Goal: Information Seeking & Learning: Learn about a topic

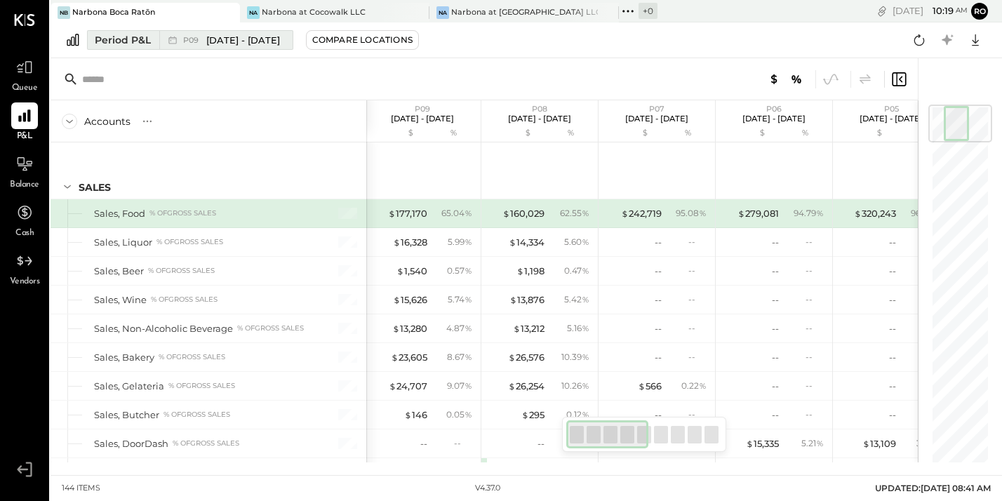
click at [122, 36] on div "Period P&L" at bounding box center [123, 40] width 56 height 14
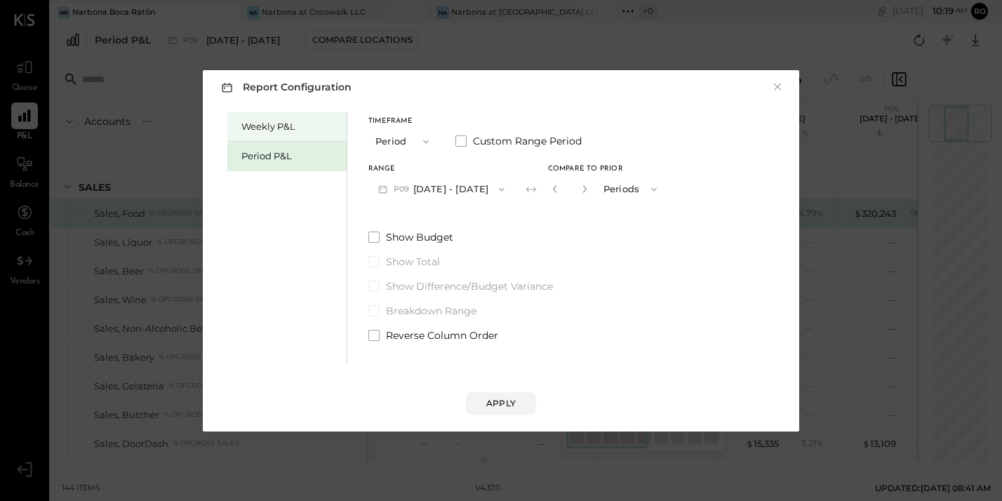
click at [266, 138] on div "Weekly P&L" at bounding box center [286, 126] width 119 height 29
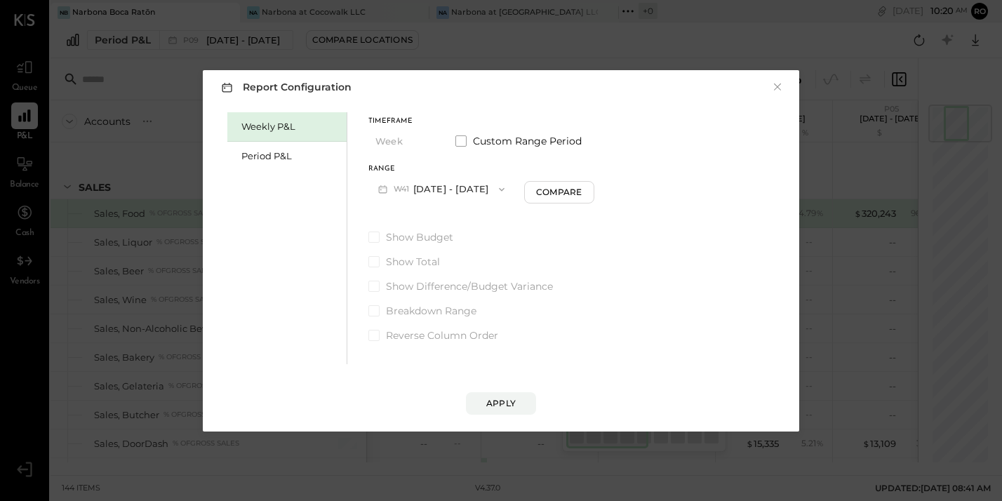
click at [496, 191] on icon "button" at bounding box center [501, 189] width 11 height 11
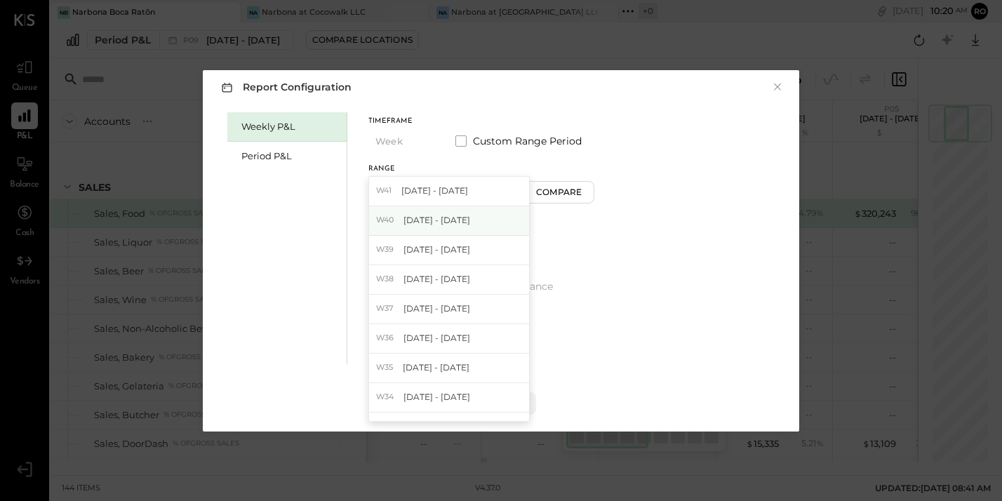
click at [468, 218] on span "[DATE] - [DATE]" at bounding box center [436, 220] width 67 height 12
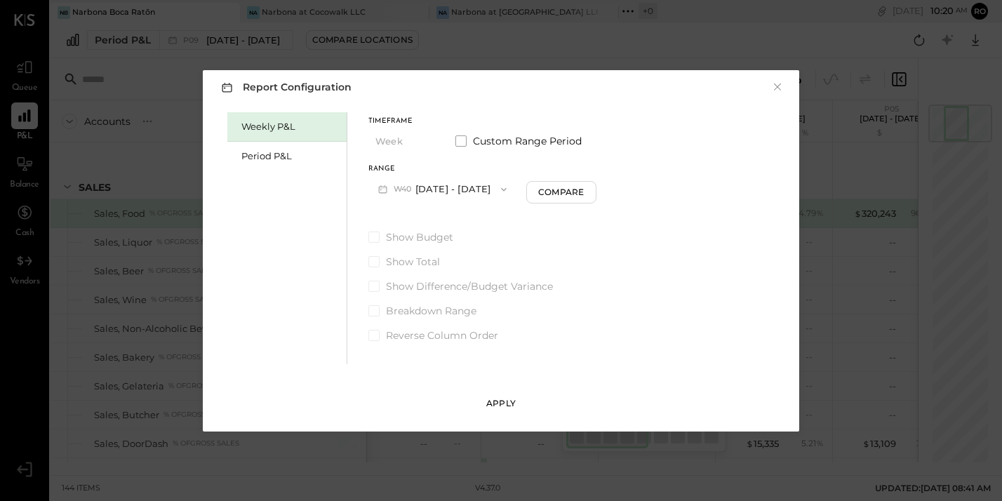
click at [506, 403] on div "Apply" at bounding box center [500, 403] width 29 height 12
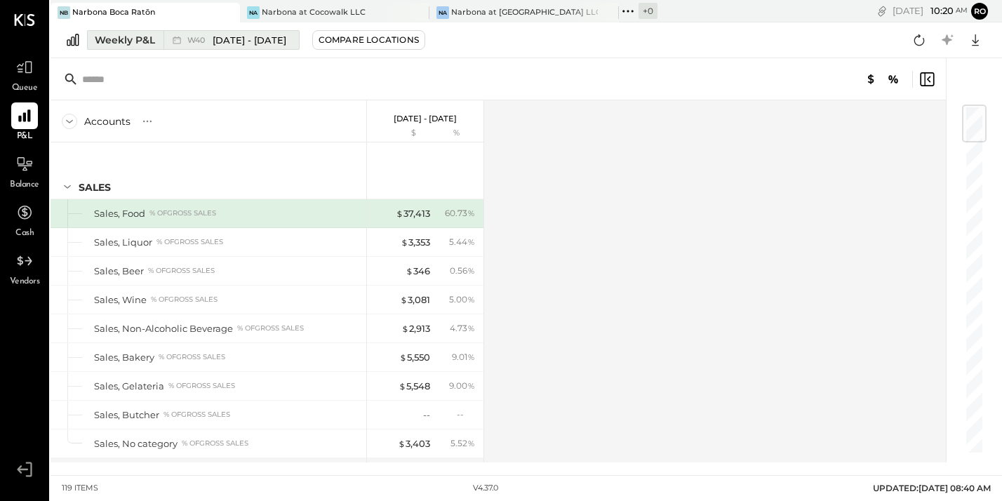
click at [200, 42] on span "W40" at bounding box center [198, 40] width 22 height 8
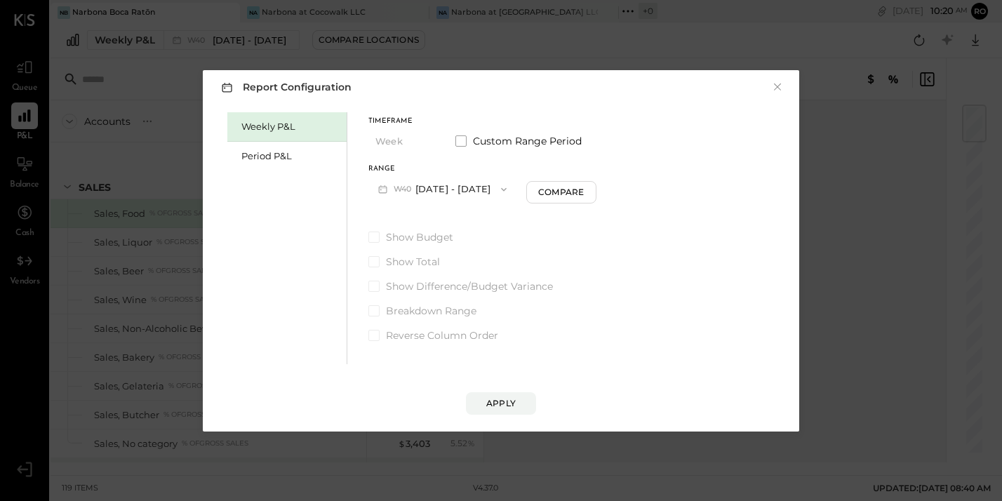
click at [509, 193] on icon "button" at bounding box center [503, 189] width 11 height 11
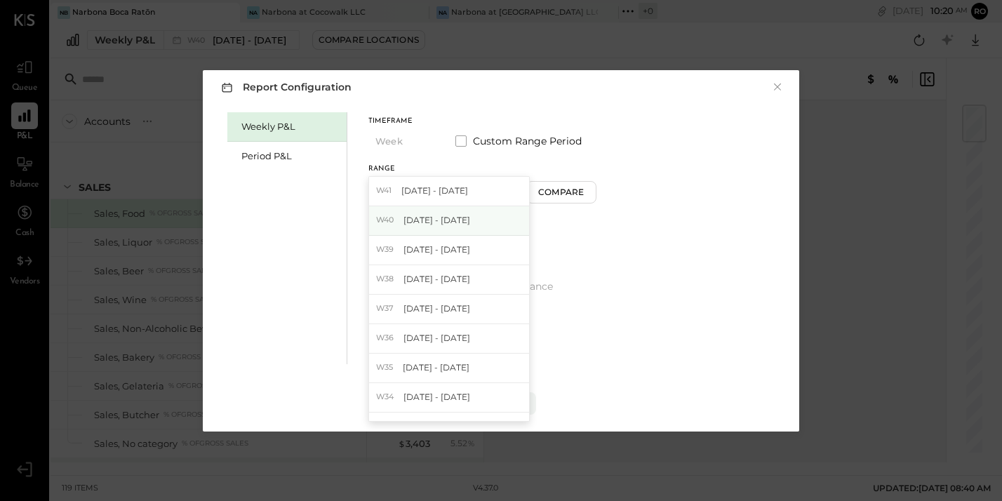
click at [470, 221] on span "[DATE] - [DATE]" at bounding box center [436, 220] width 67 height 12
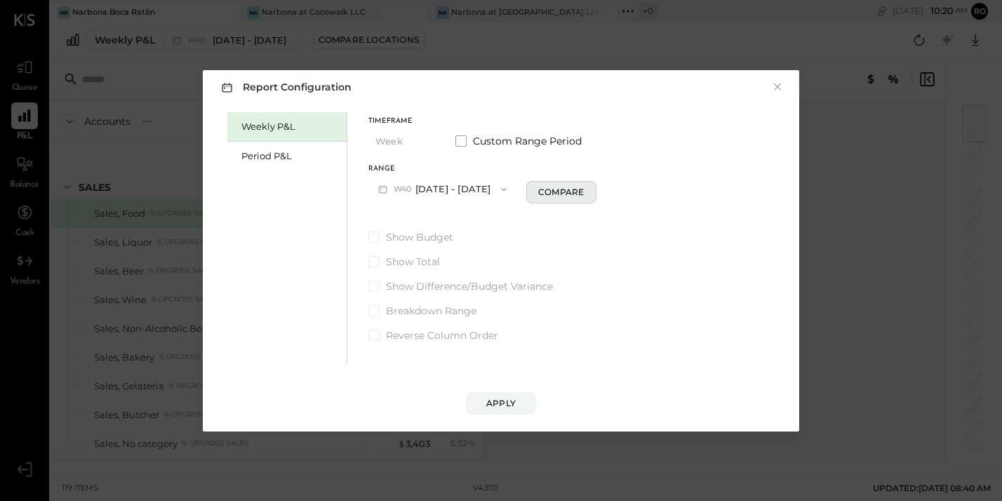
click at [584, 187] on div "Compare" at bounding box center [561, 192] width 46 height 12
click at [591, 191] on icon "button" at bounding box center [586, 188] width 8 height 8
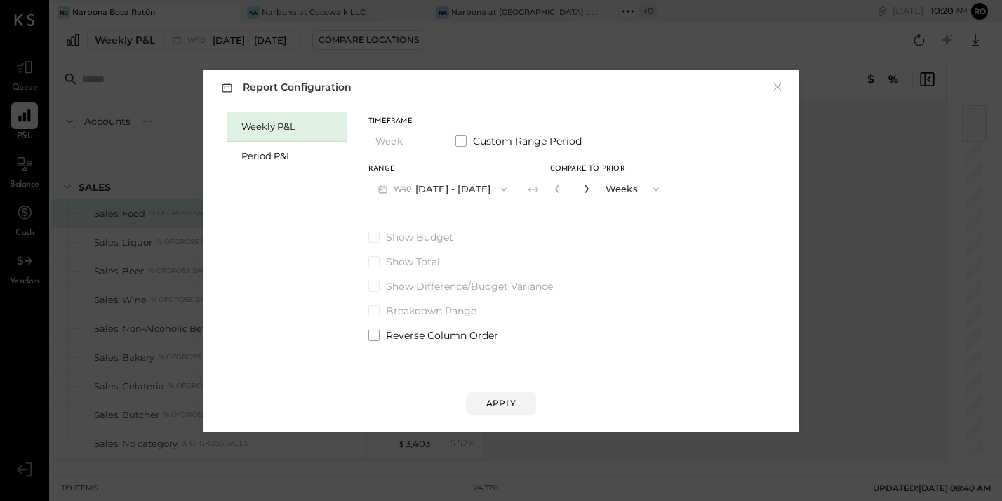
click at [591, 191] on icon "button" at bounding box center [586, 188] width 8 height 8
click at [561, 189] on icon "button" at bounding box center [557, 188] width 8 height 8
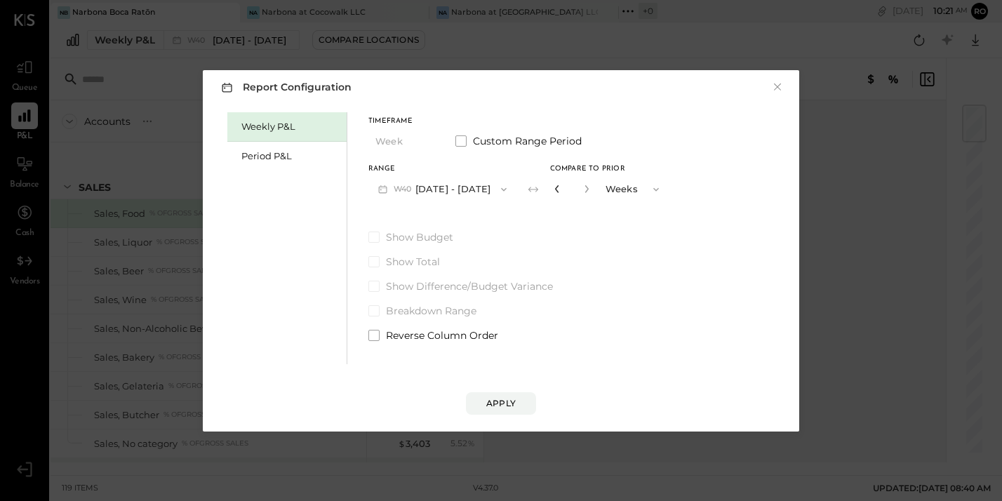
type input "*"
click at [512, 403] on div "Apply" at bounding box center [500, 403] width 29 height 12
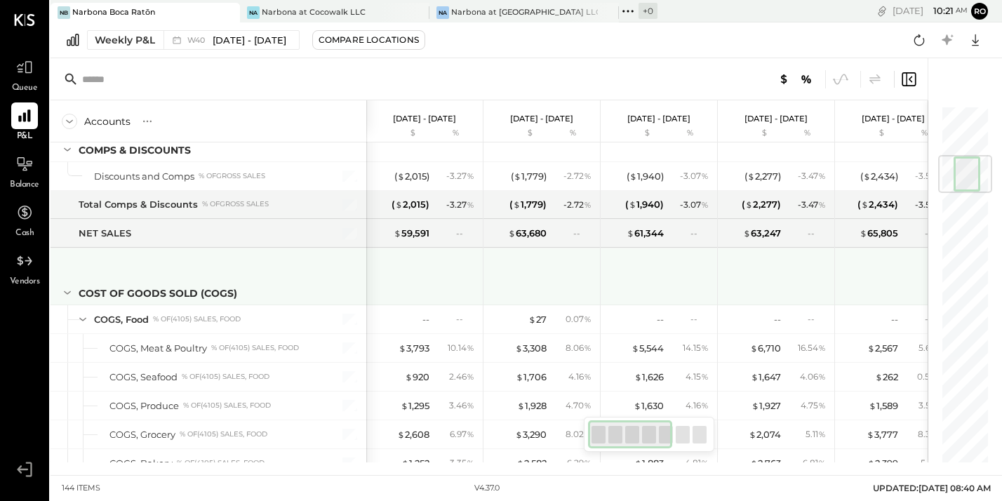
scroll to position [429, 0]
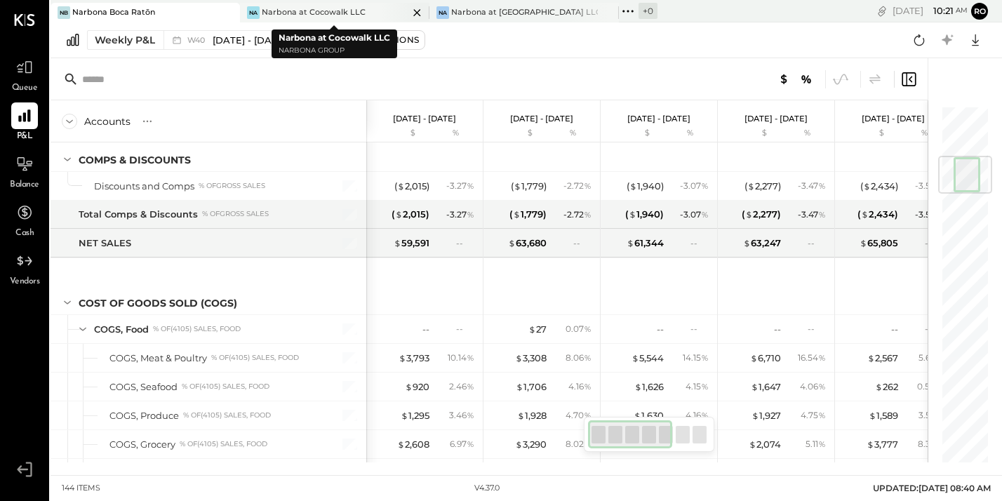
click at [315, 11] on div "Narbona at Cocowalk LLC" at bounding box center [314, 12] width 104 height 11
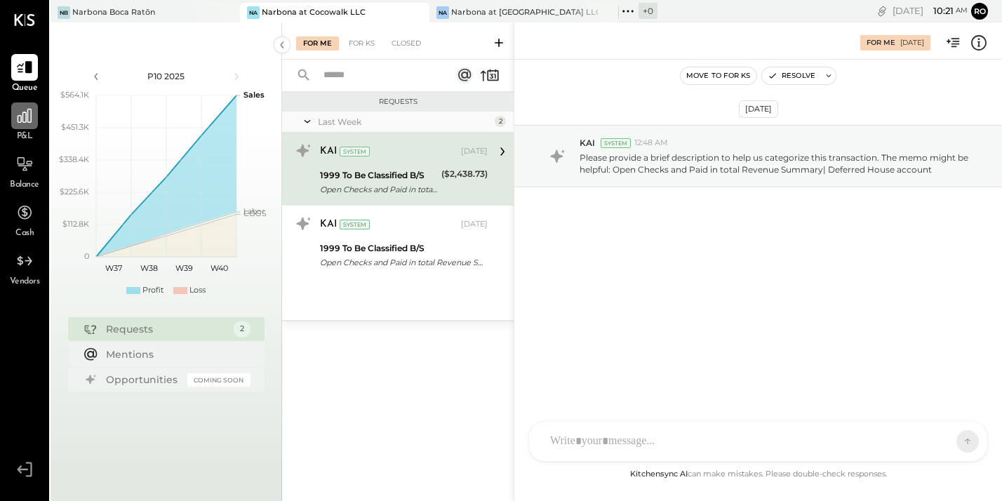
click at [16, 122] on icon at bounding box center [24, 116] width 18 height 18
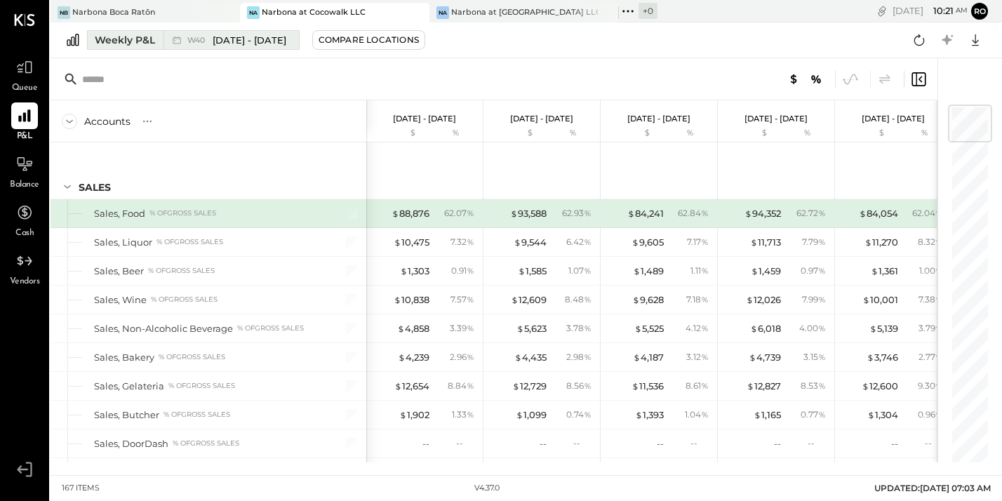
click at [240, 43] on span "[DATE] - [DATE]" at bounding box center [250, 40] width 74 height 13
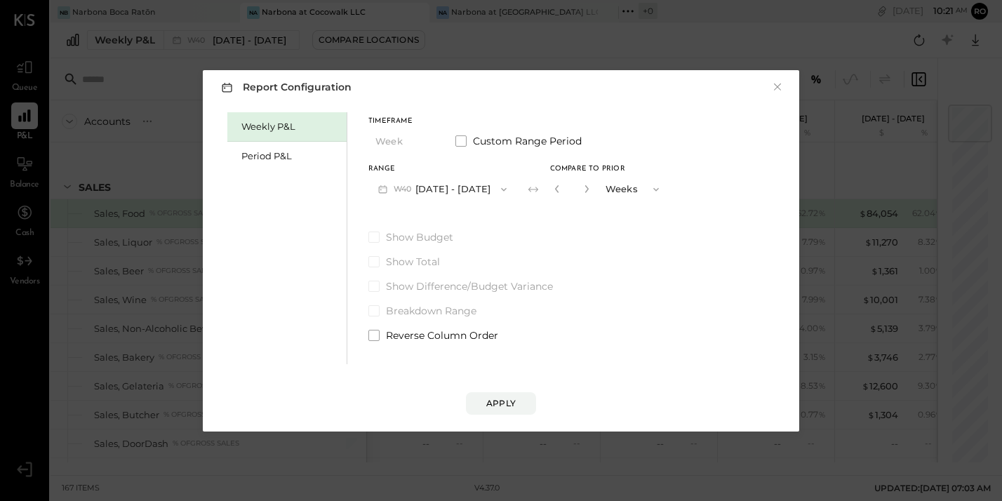
click at [509, 191] on icon "button" at bounding box center [503, 189] width 11 height 11
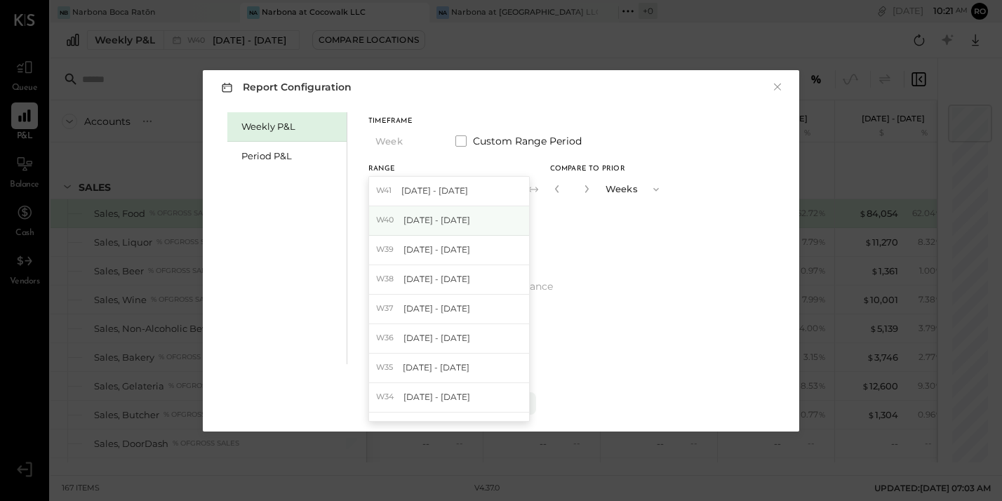
click at [470, 221] on span "[DATE] - [DATE]" at bounding box center [436, 220] width 67 height 12
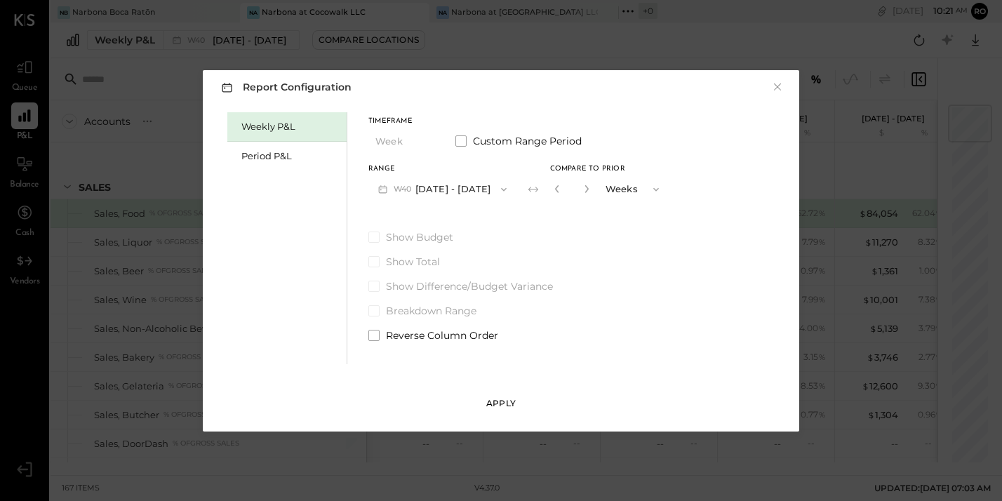
click at [504, 407] on div "Apply" at bounding box center [500, 403] width 29 height 12
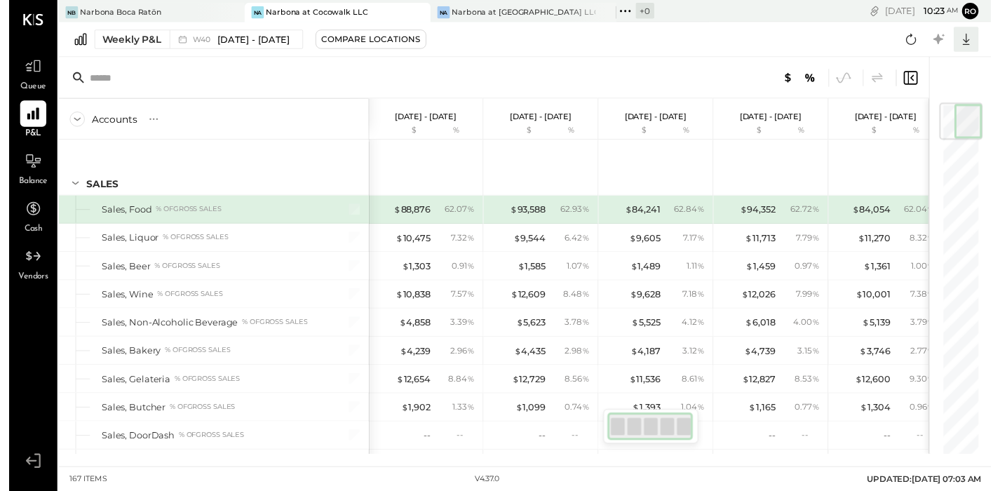
click at [976, 31] on icon at bounding box center [975, 40] width 18 height 18
click at [924, 114] on div "Excel" at bounding box center [931, 121] width 112 height 29
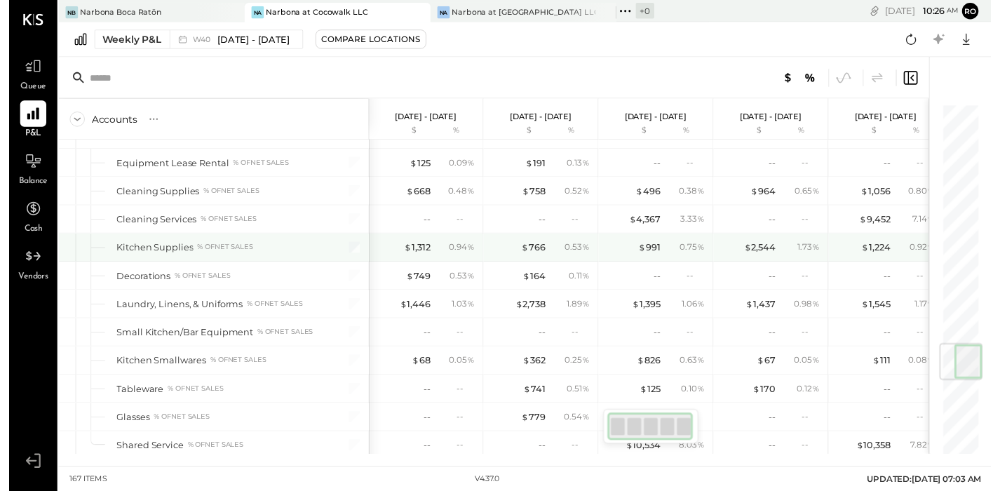
scroll to position [2210, 0]
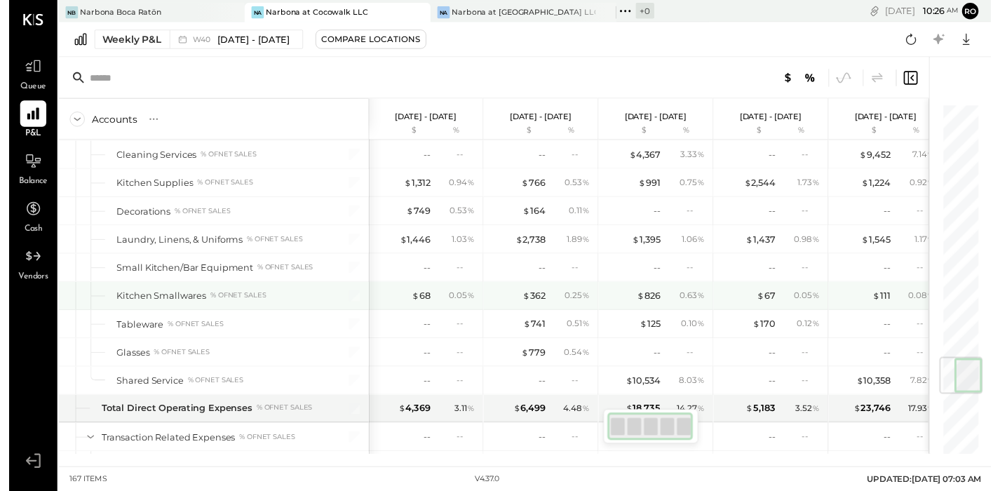
click at [429, 289] on div "$ 68 0.05 %" at bounding box center [425, 301] width 105 height 28
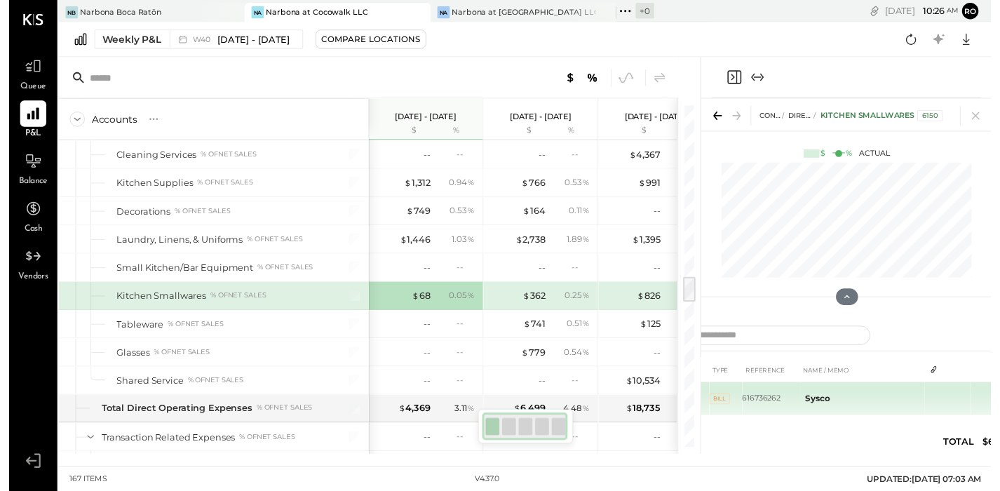
click at [828, 403] on td "Sysco" at bounding box center [870, 406] width 128 height 34
click at [937, 391] on td "2" at bounding box center [943, 404] width 20 height 27
click at [940, 399] on icon at bounding box center [938, 404] width 10 height 10
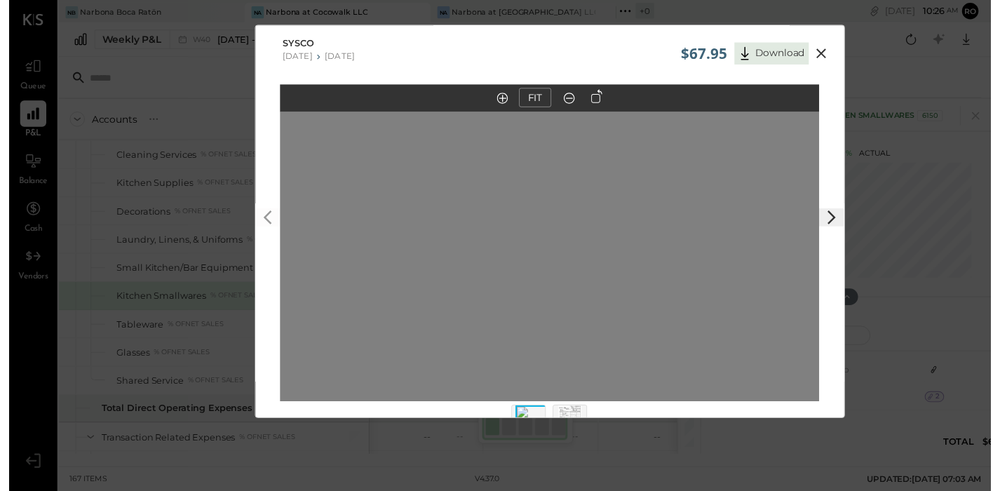
click at [823, 51] on icon at bounding box center [827, 54] width 17 height 17
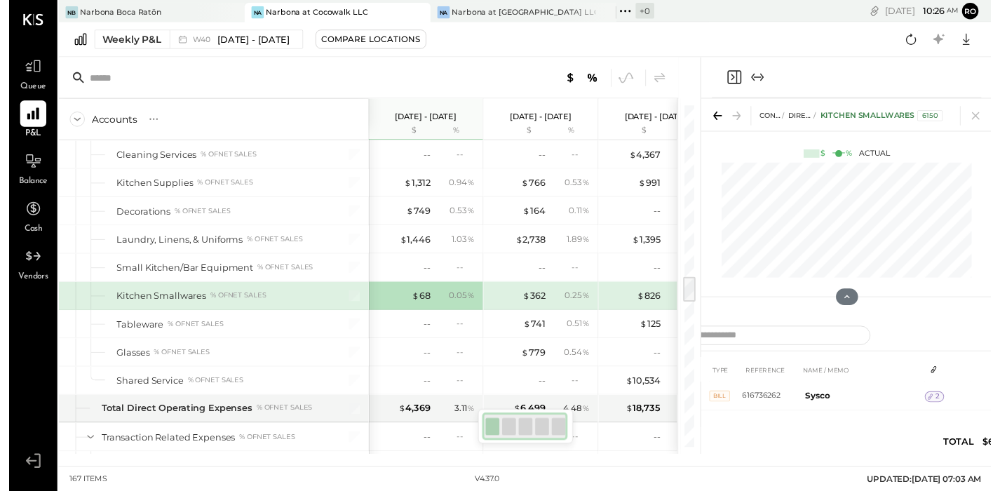
click at [738, 70] on icon "Close panel" at bounding box center [738, 78] width 17 height 17
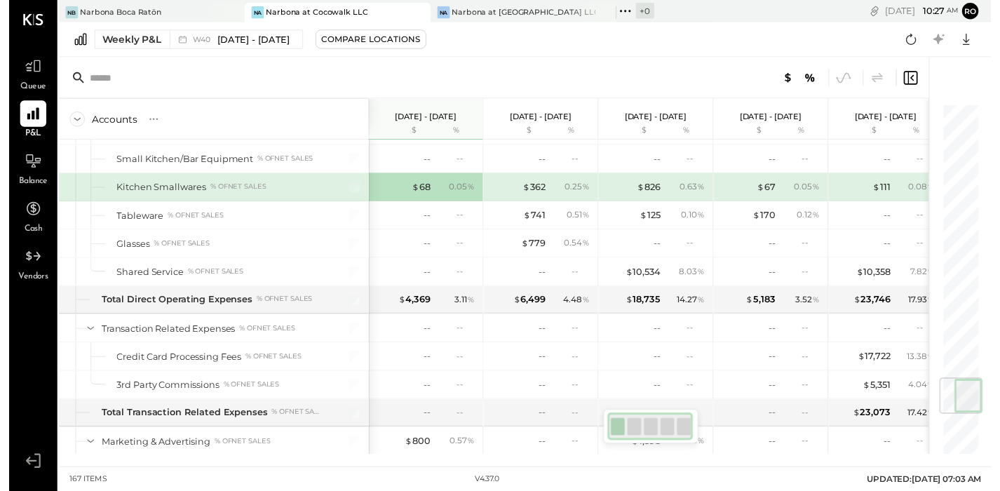
scroll to position [2275, 0]
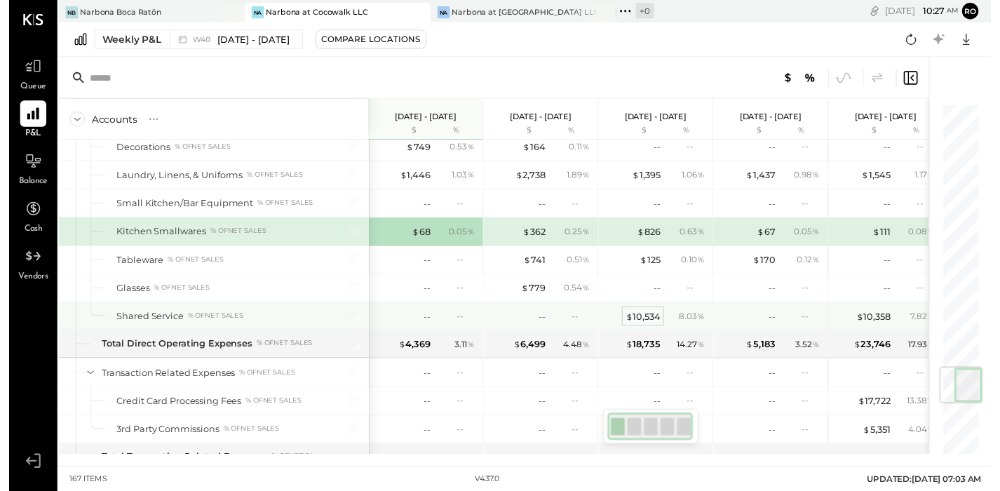
click at [649, 316] on div "$ 10,534" at bounding box center [646, 322] width 36 height 13
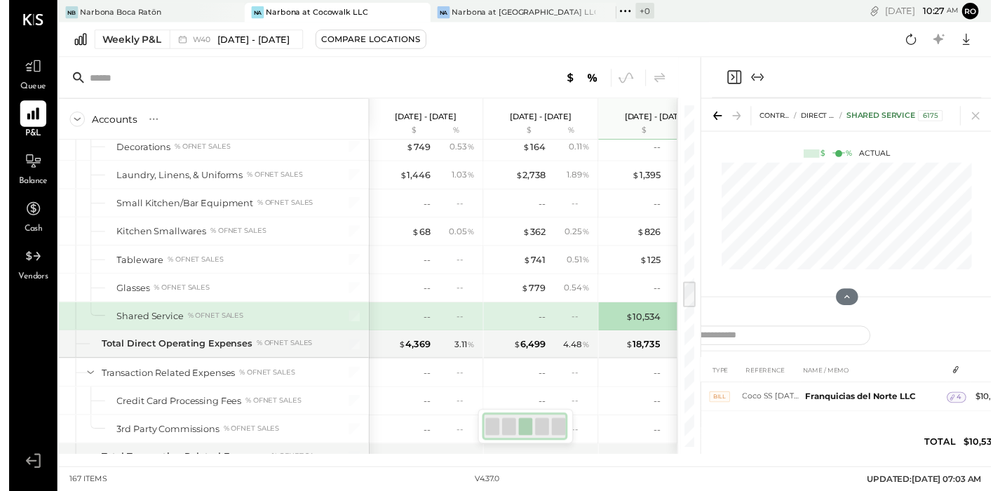
drag, startPoint x: 999, startPoint y: 265, endPoint x: 1047, endPoint y: 264, distance: 48.4
click at [1001, 264] on html "Queue P&L Balance Cash Vendors v 4.37.0 [PERSON_NAME][GEOGRAPHIC_DATA] [GEOGRAP…" at bounding box center [501, 250] width 1002 height 501
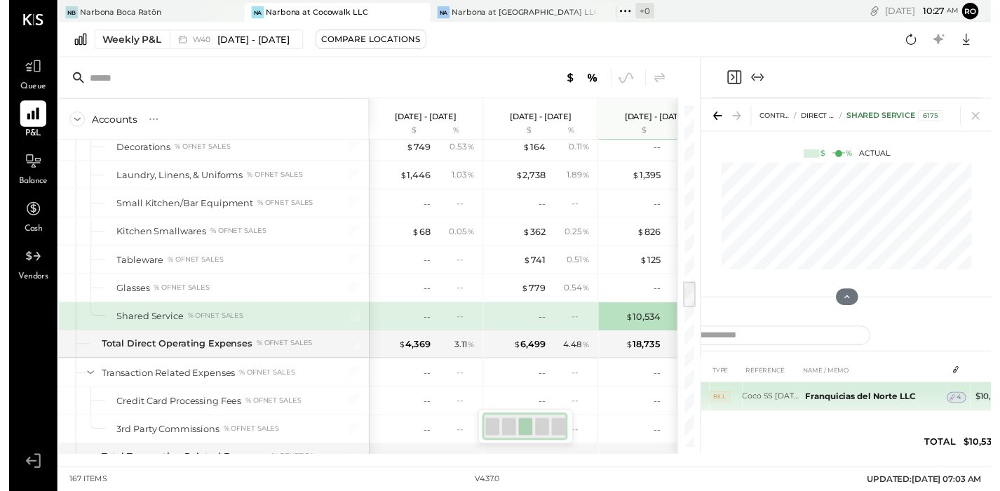
click at [966, 400] on span "4" at bounding box center [968, 405] width 5 height 10
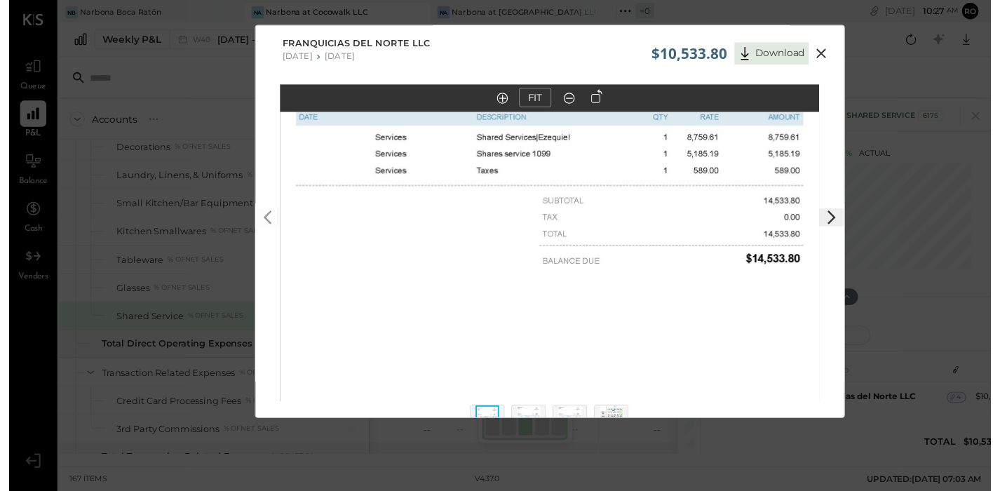
click at [830, 227] on icon at bounding box center [838, 221] width 17 height 17
click at [268, 222] on icon at bounding box center [263, 221] width 17 height 17
click at [262, 221] on polygon at bounding box center [263, 222] width 8 height 14
click at [833, 224] on icon at bounding box center [838, 221] width 17 height 17
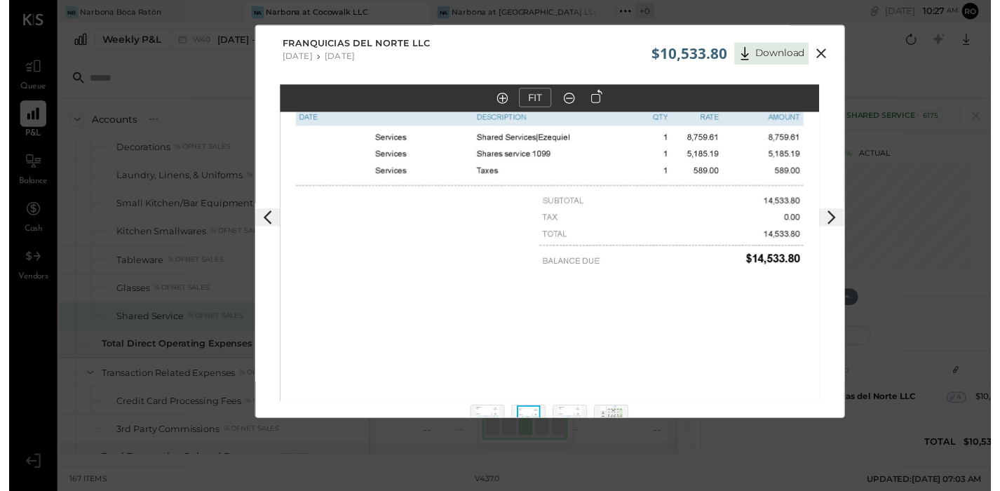
click at [833, 224] on icon at bounding box center [838, 221] width 17 height 17
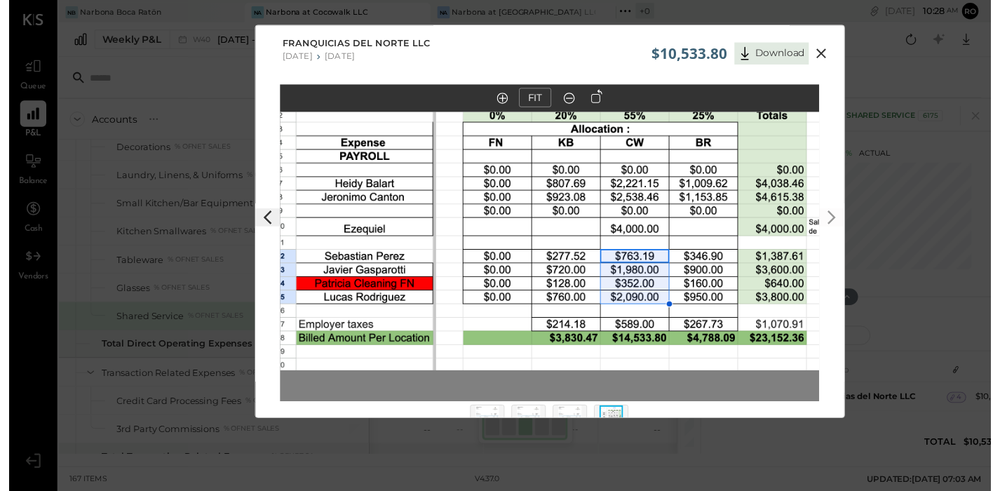
click at [828, 53] on icon at bounding box center [827, 54] width 17 height 17
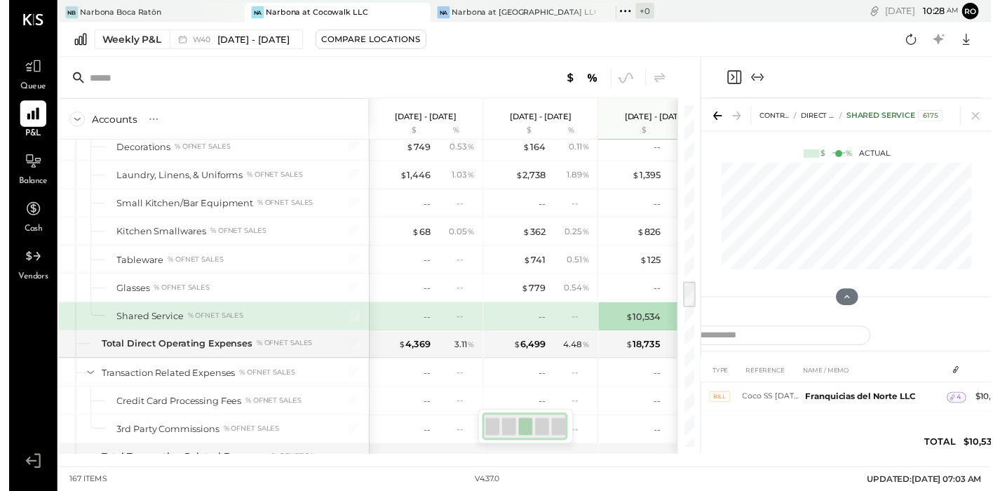
click at [736, 72] on icon "Close panel" at bounding box center [738, 78] width 17 height 17
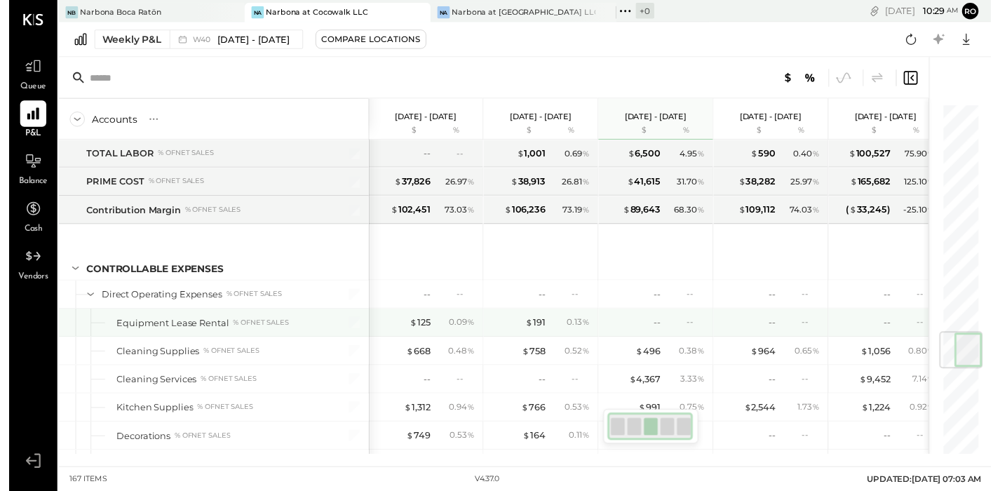
scroll to position [1983, 0]
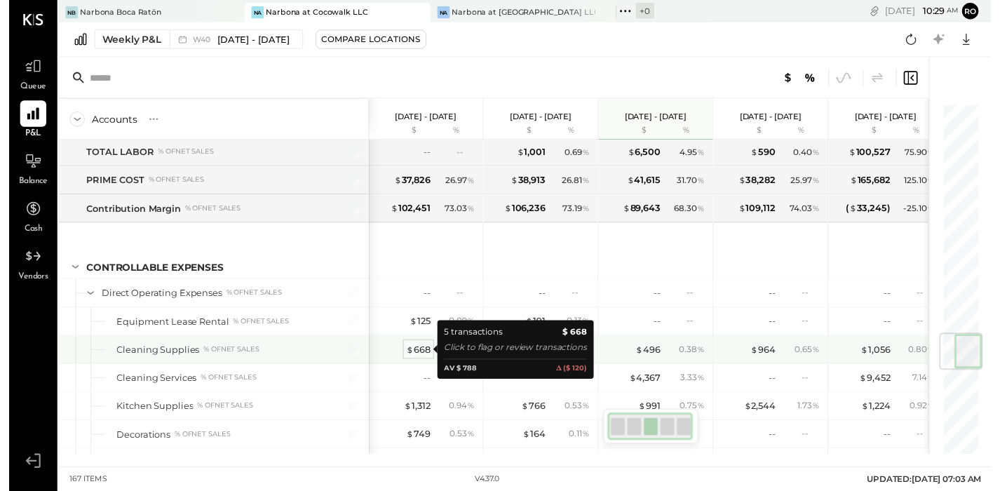
click at [414, 349] on div "$ 668" at bounding box center [417, 355] width 25 height 13
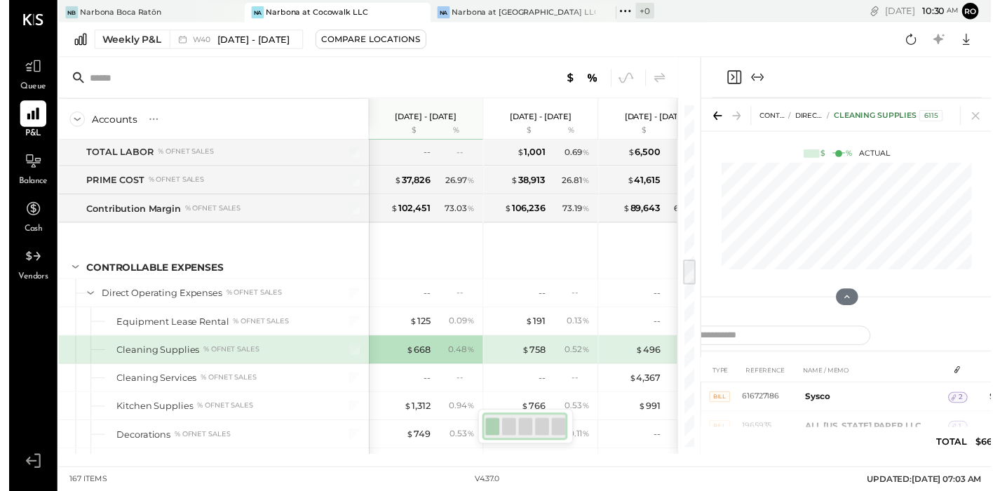
click at [743, 72] on icon "Close panel" at bounding box center [738, 79] width 14 height 14
